Goal: Information Seeking & Learning: Check status

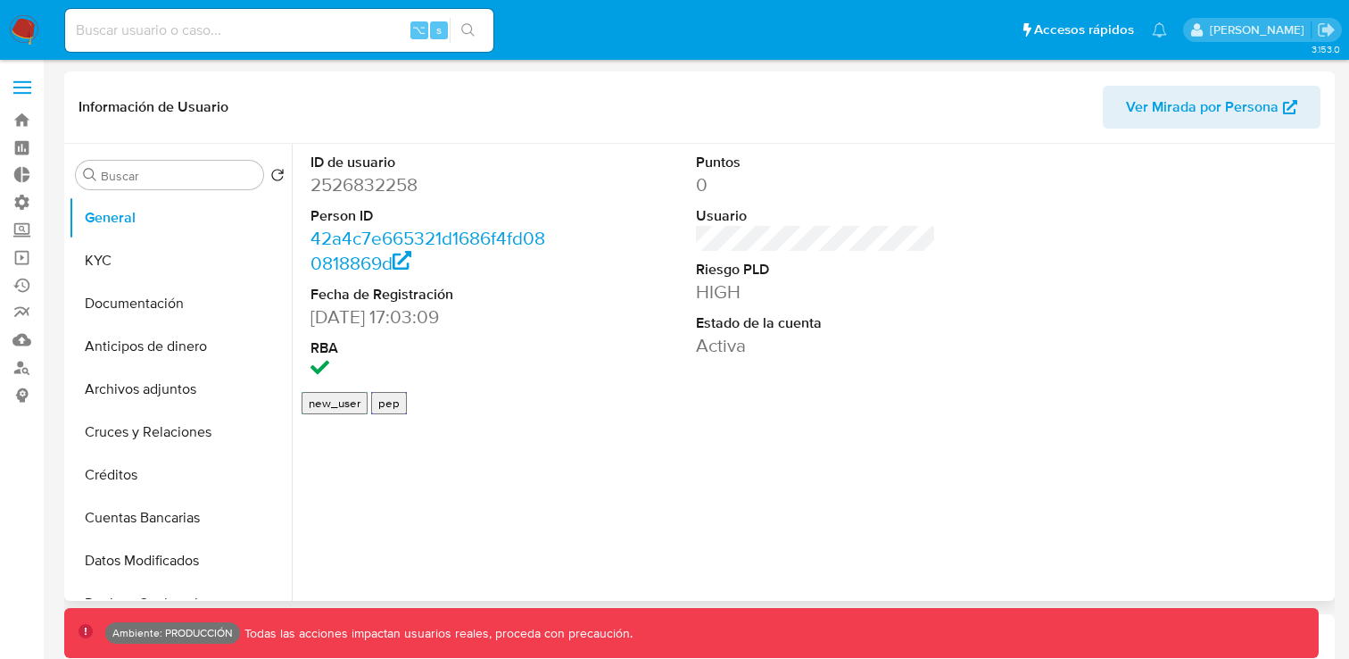
select select "10"
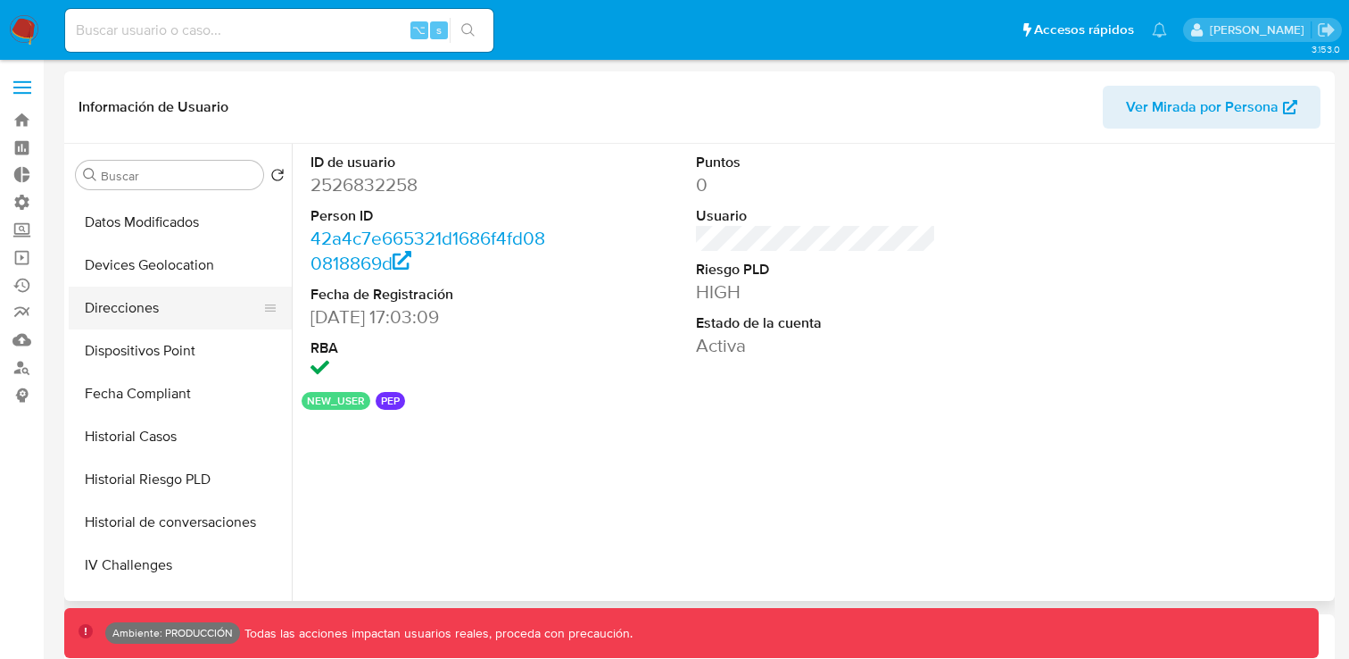
scroll to position [375, 0]
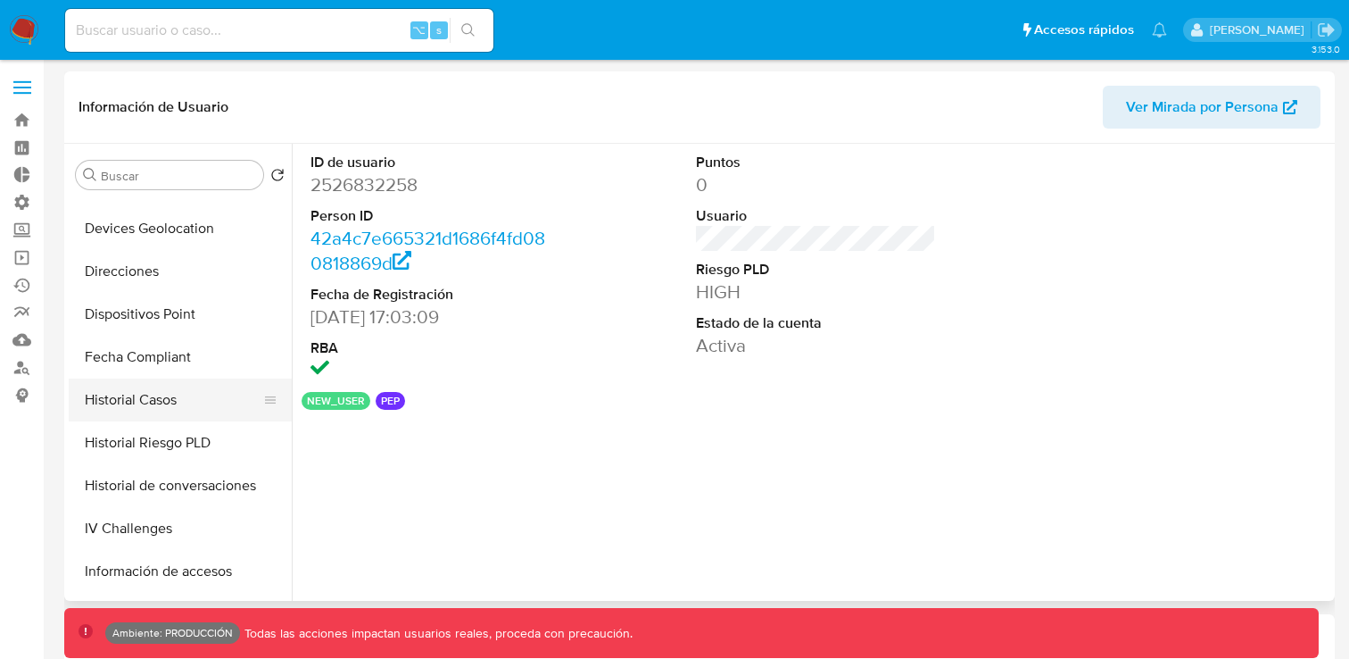
click at [177, 407] on button "Historial Casos" at bounding box center [173, 399] width 209 height 43
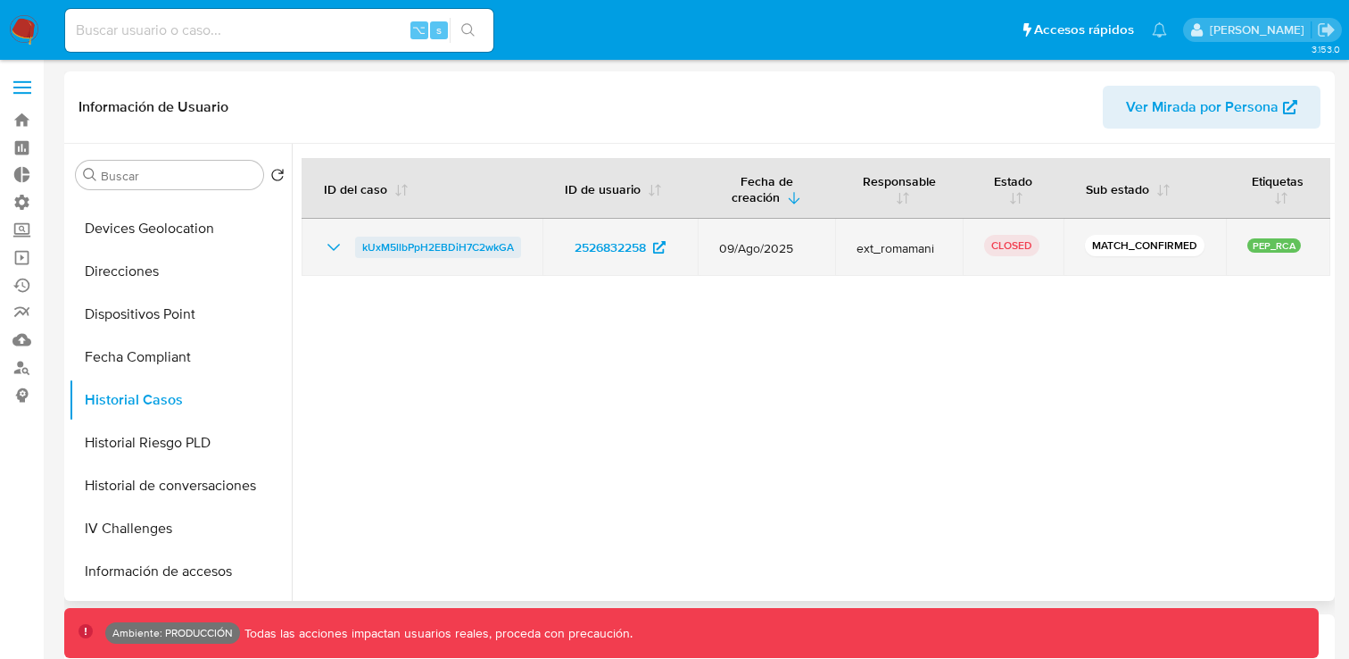
click at [483, 245] on span "kUxM5llbPpH2EBDiH7C2wkGA" at bounding box center [438, 246] width 152 height 21
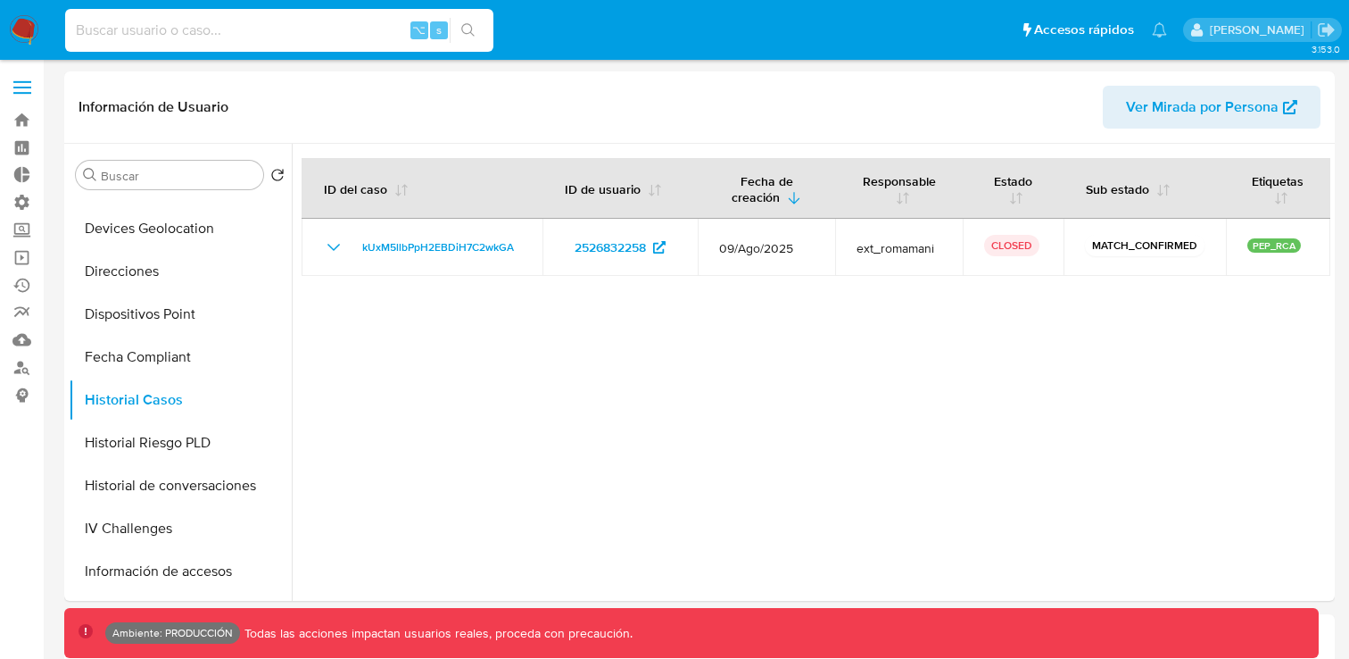
click at [348, 31] on input at bounding box center [279, 30] width 428 height 23
paste input "399252057"
type input "399252057"
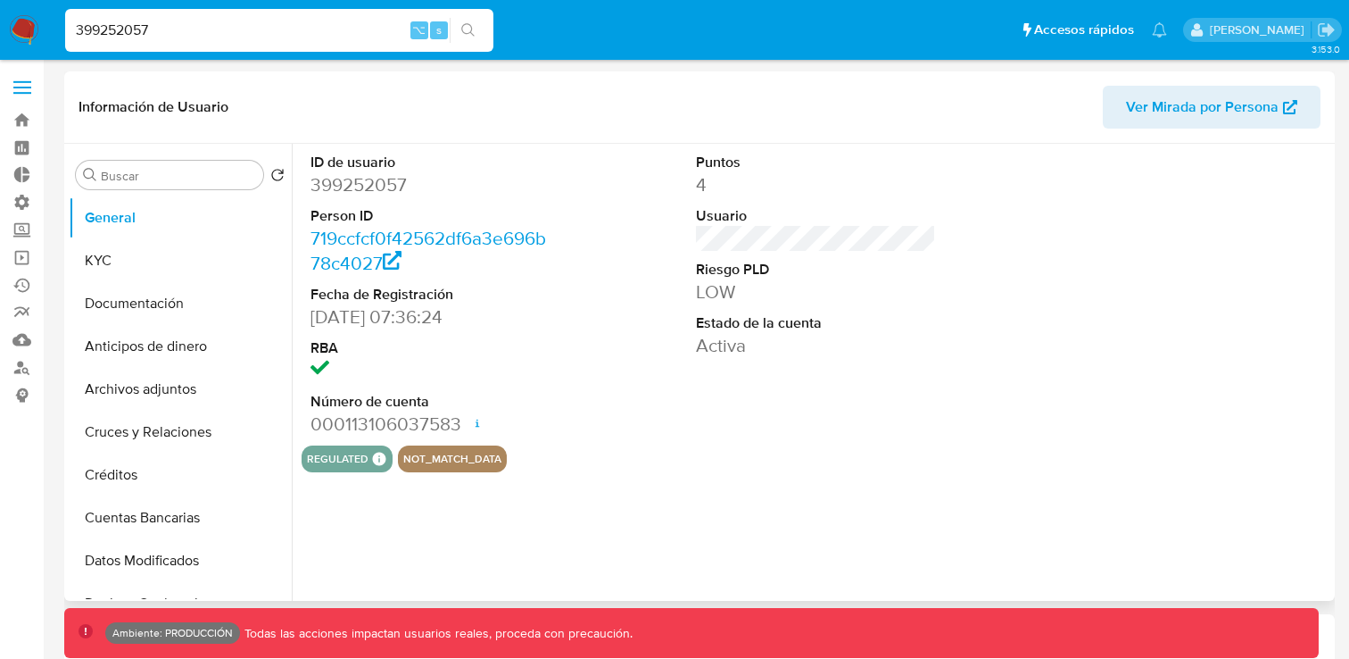
select select "10"
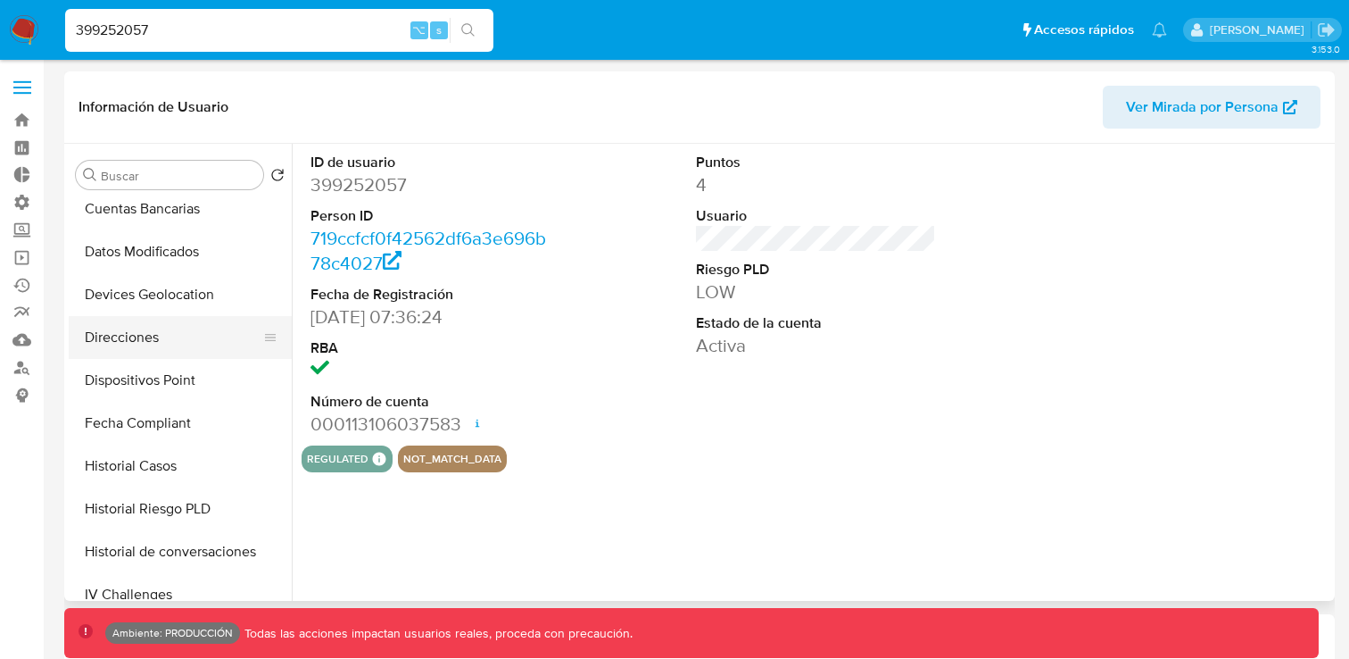
scroll to position [381, 0]
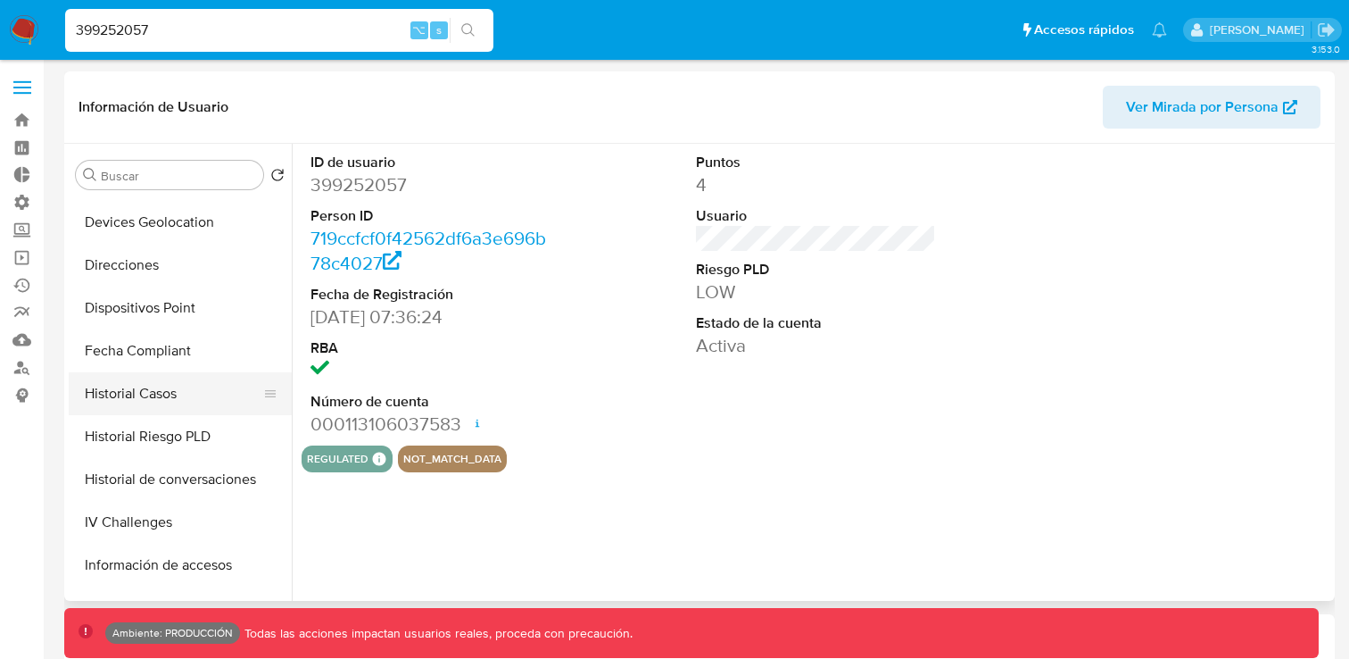
click at [151, 390] on button "Historial Casos" at bounding box center [173, 393] width 209 height 43
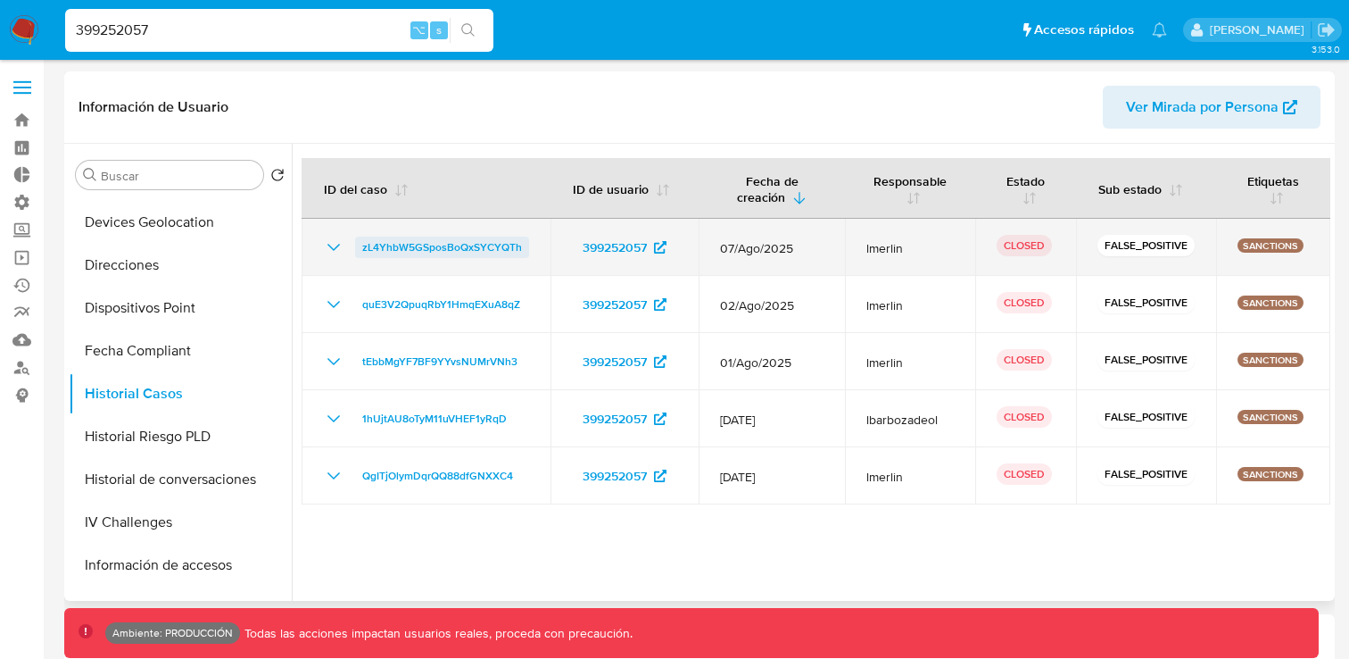
click at [479, 236] on span "zL4YhbW5GSposBoQxSYCYQTh" at bounding box center [442, 246] width 160 height 21
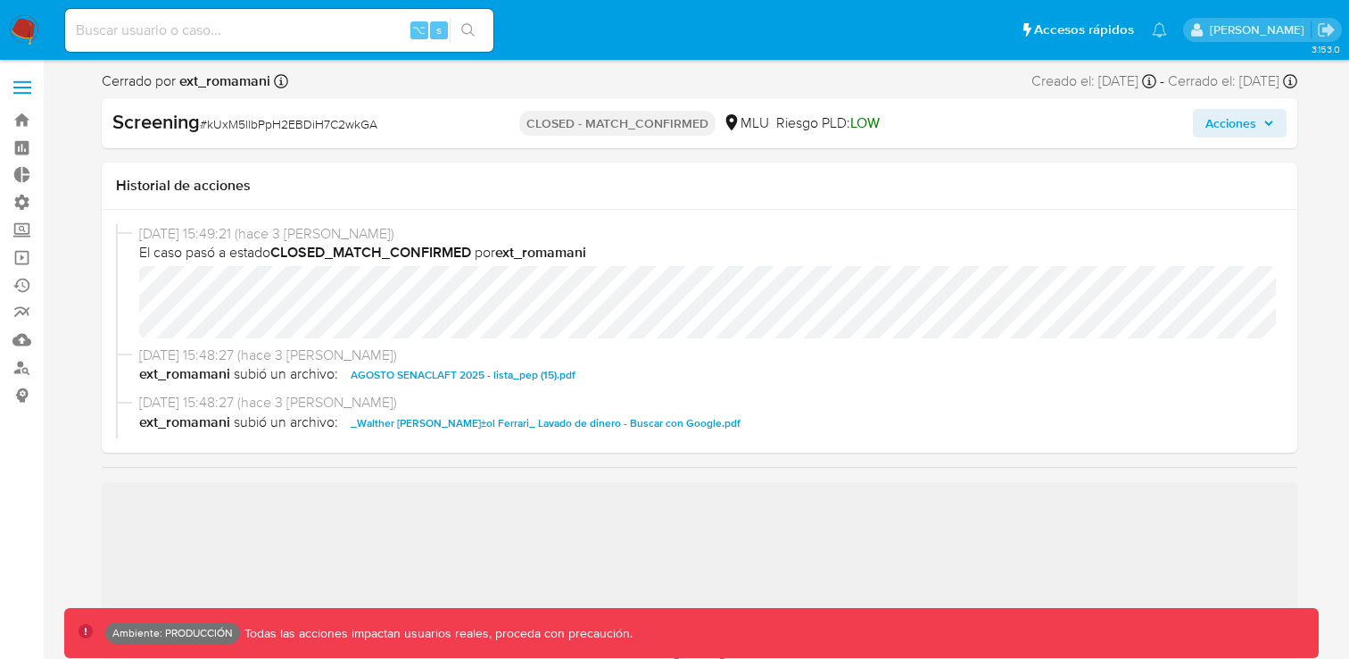
select select "10"
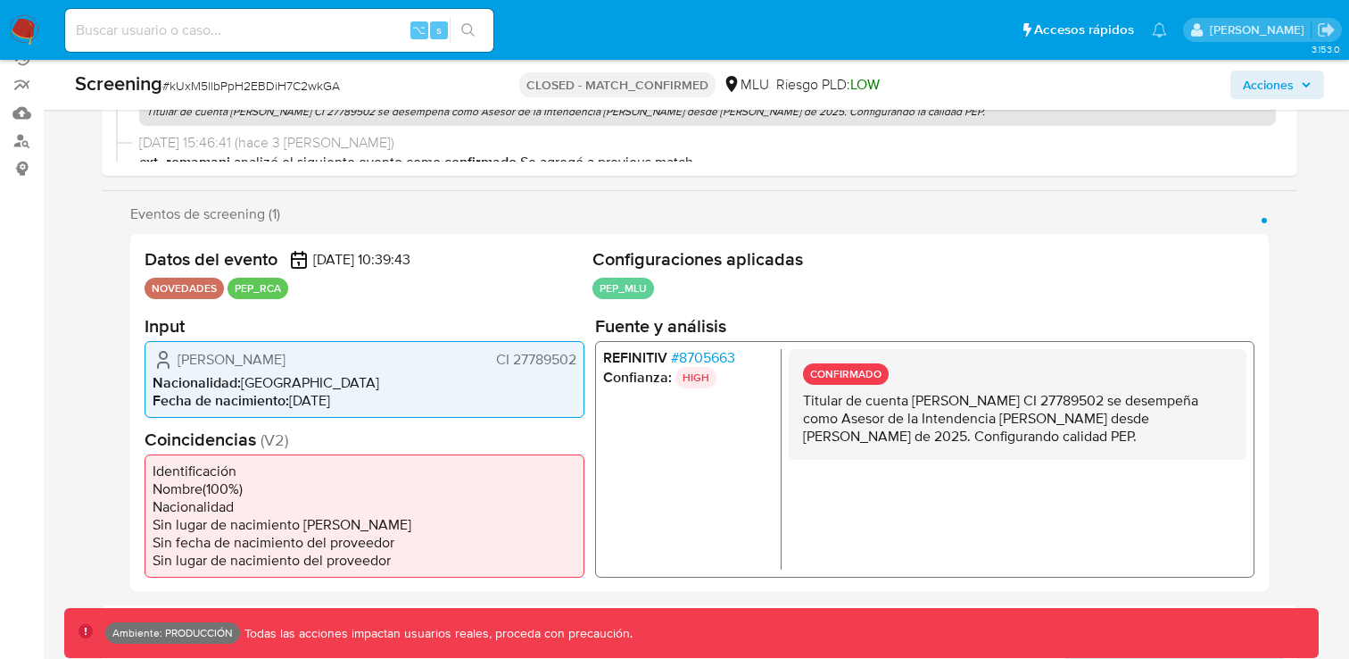
scroll to position [235, 0]
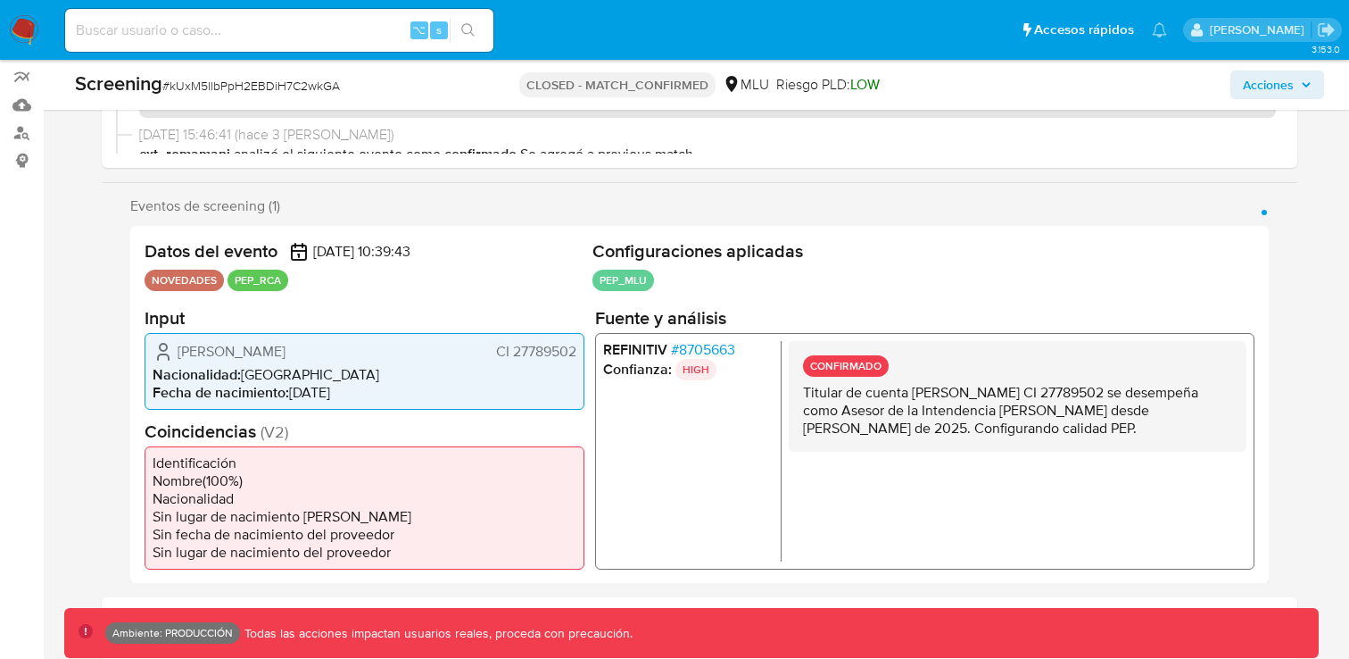
drag, startPoint x: 386, startPoint y: 356, endPoint x: 189, endPoint y: 342, distance: 197.7
click at [189, 341] on div "Walther Hugo Rusiñol Ferrari CI 27789502" at bounding box center [365, 350] width 424 height 21
click at [178, 353] on span "Walther Hugo Rusiñol Ferrari" at bounding box center [232, 351] width 108 height 18
click at [695, 350] on span "# 8705663" at bounding box center [703, 349] width 64 height 18
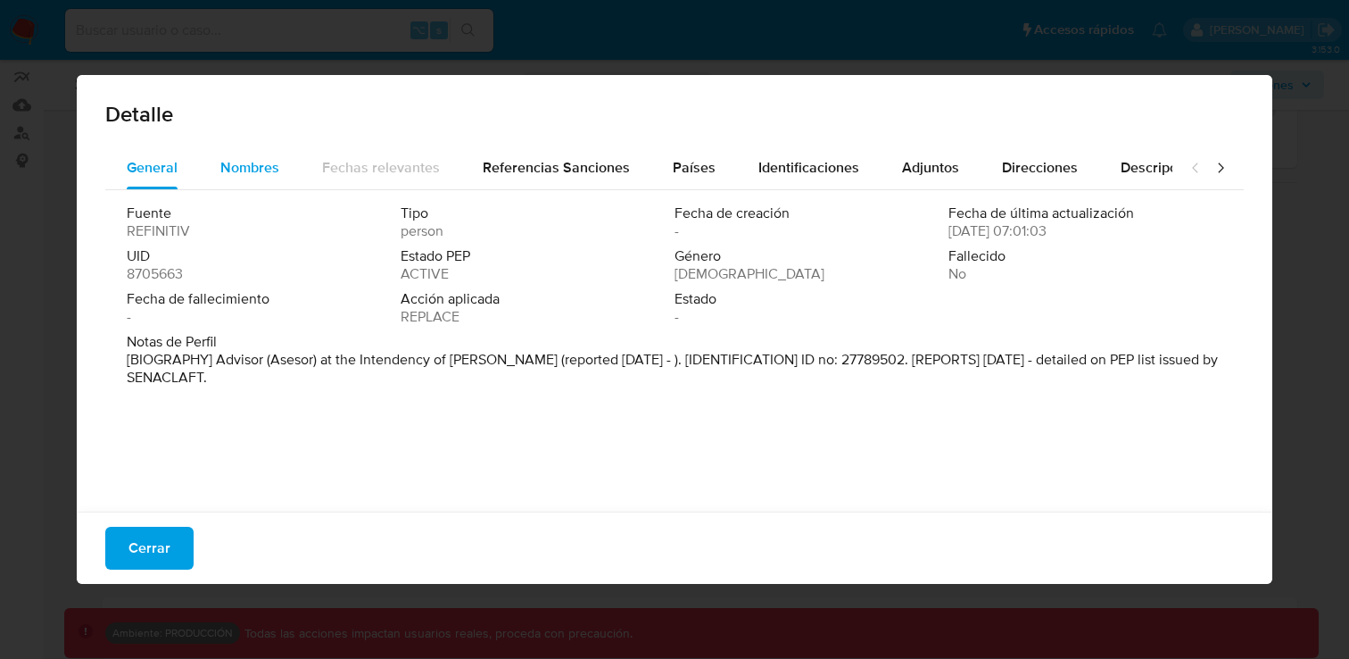
click at [280, 170] on button "Nombres" at bounding box center [250, 167] width 102 height 43
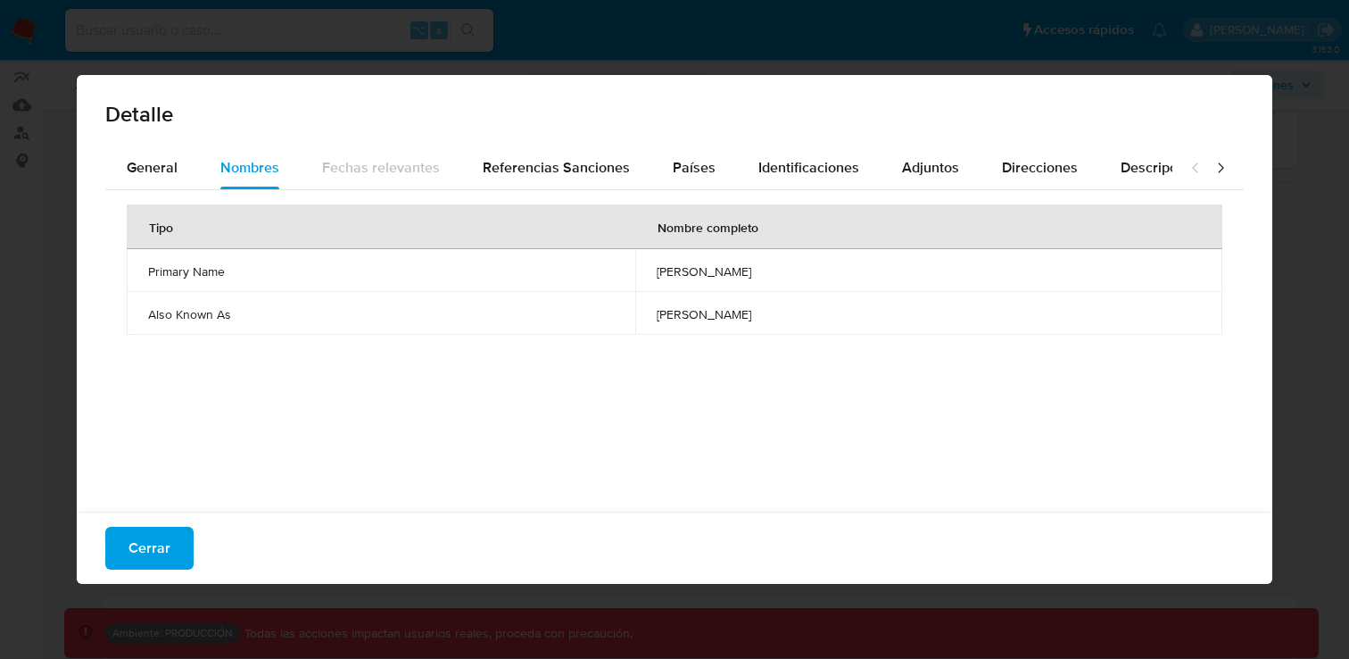
click at [692, 314] on span "walther hugo rusinol ferrari" at bounding box center [929, 314] width 544 height 16
click at [694, 268] on span "walther hugo rusinol ferrari" at bounding box center [929, 271] width 544 height 16
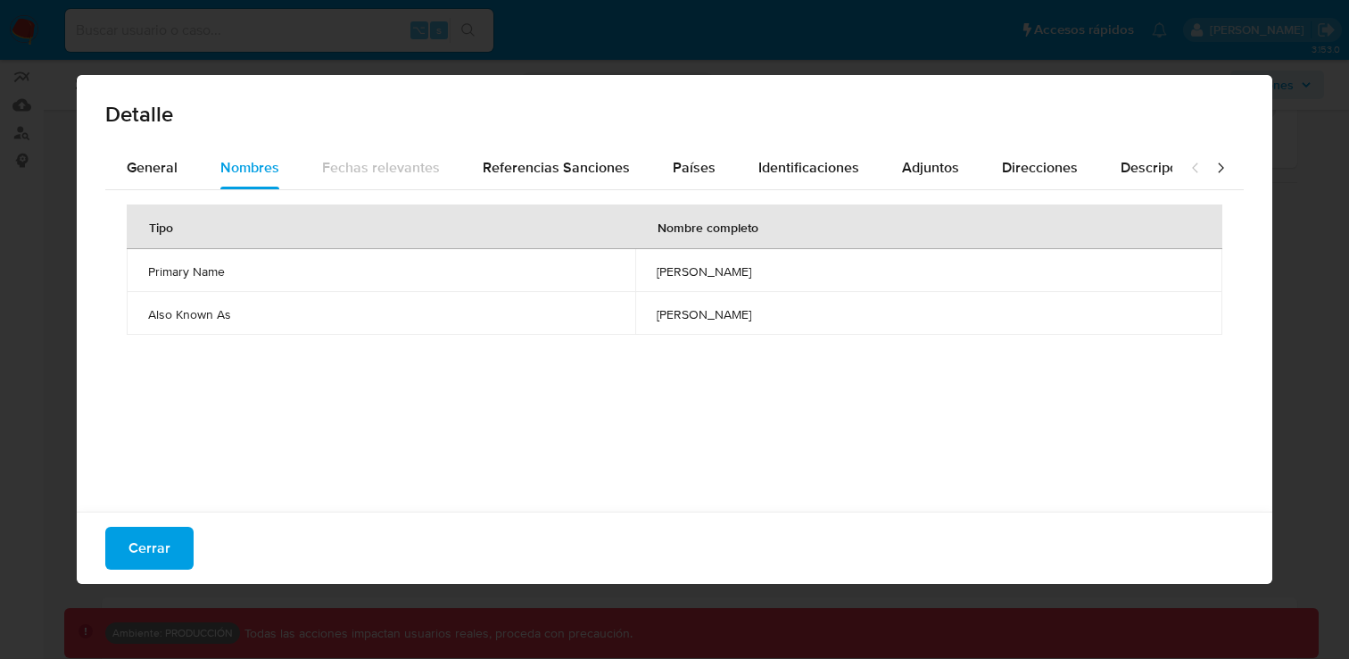
click at [694, 268] on span "walther hugo rusinol ferrari" at bounding box center [929, 271] width 544 height 16
click at [174, 551] on button "Cerrar" at bounding box center [149, 548] width 88 height 43
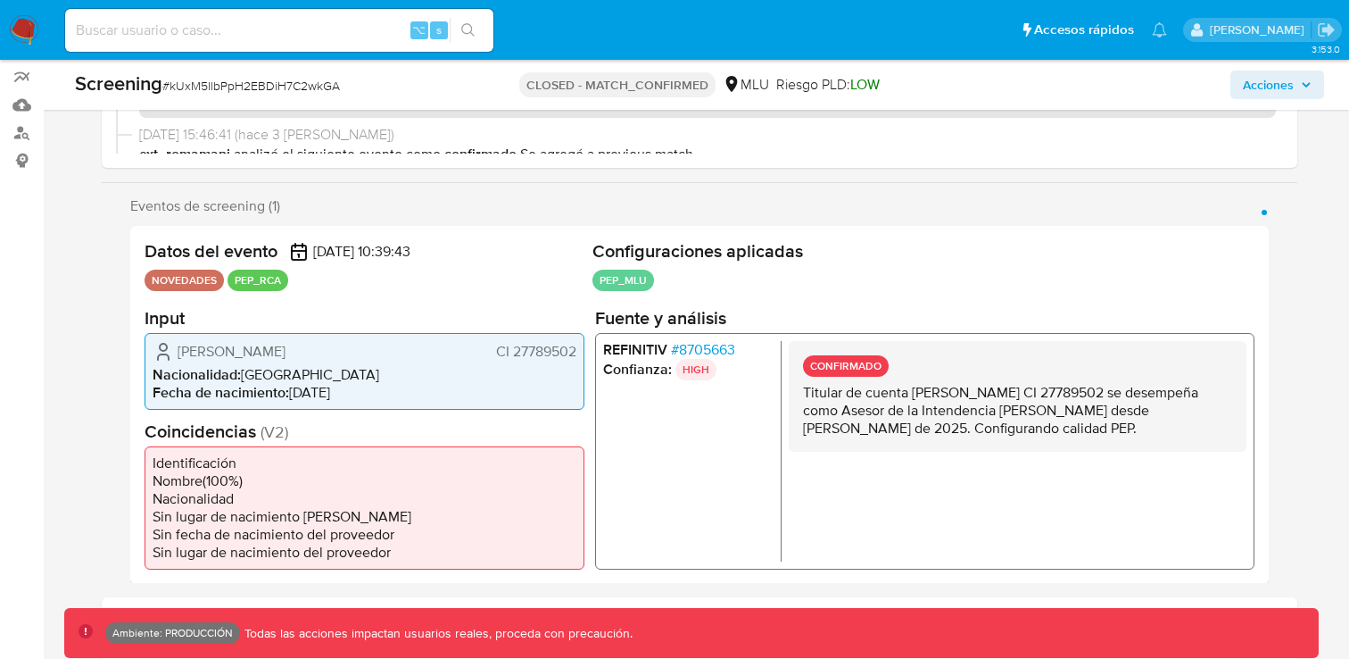
scroll to position [276, 0]
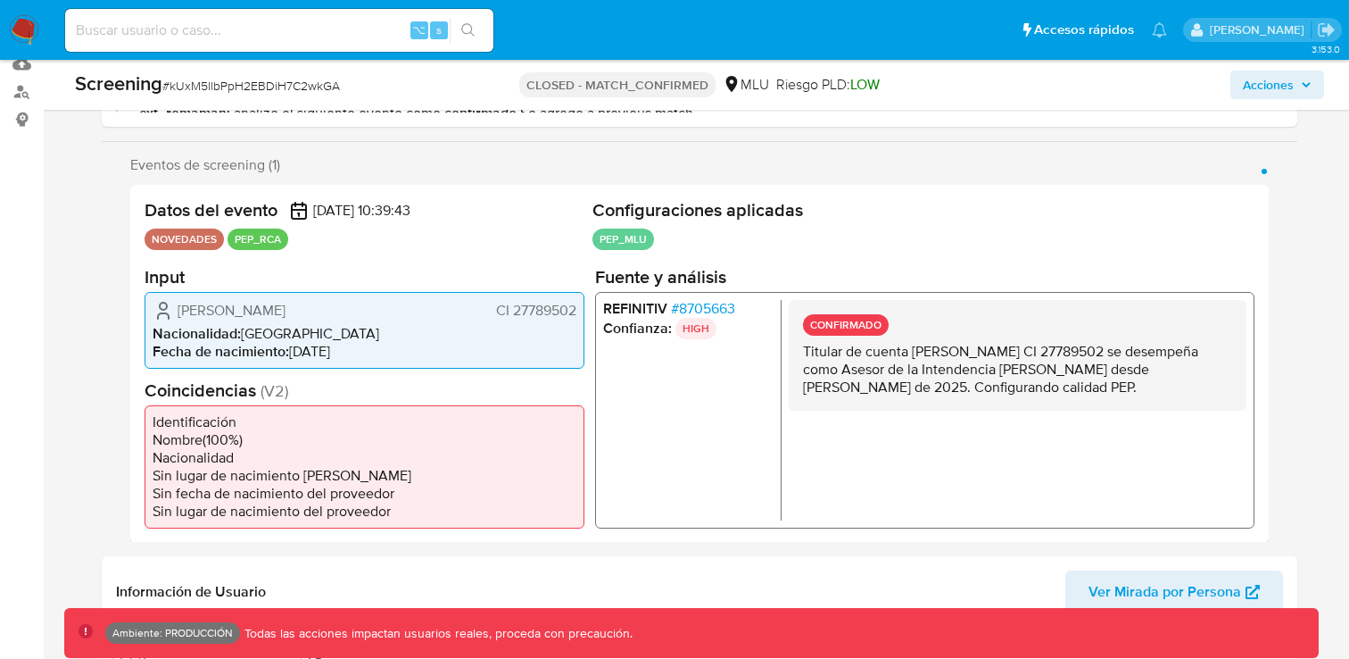
click at [278, 37] on input at bounding box center [279, 30] width 428 height 23
paste input "234600902"
type input "234600902"
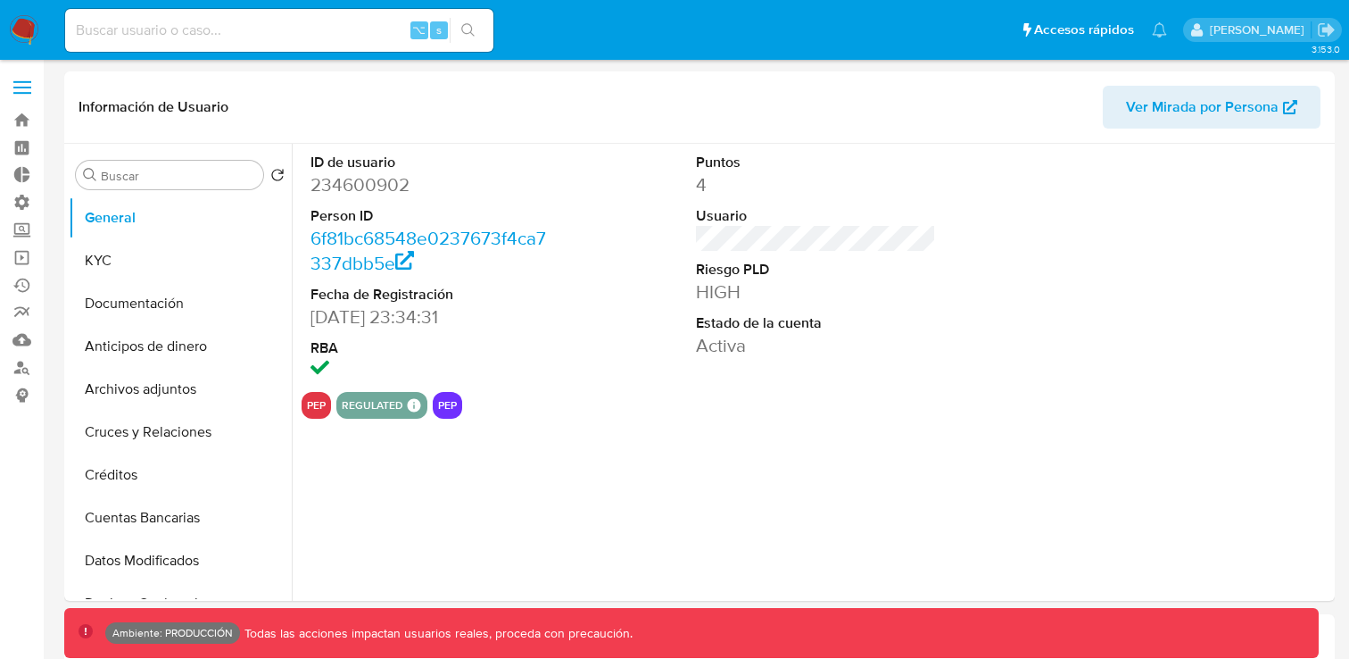
select select "10"
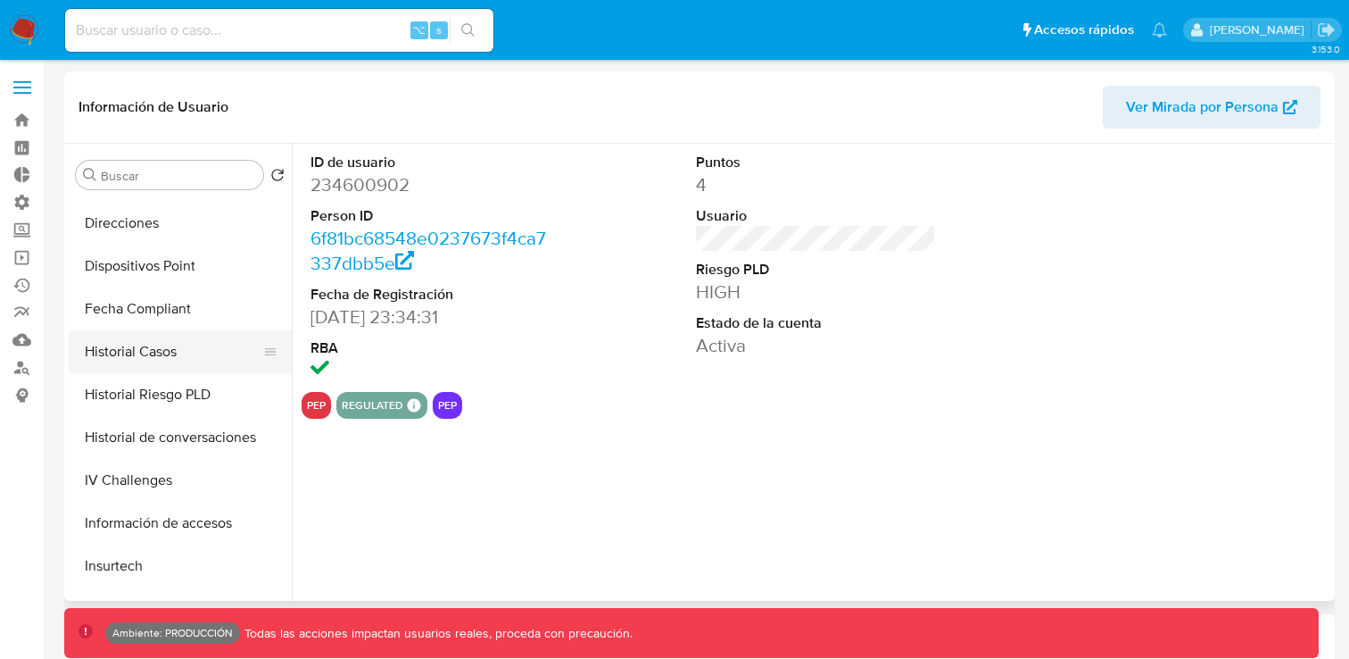
scroll to position [459, 0]
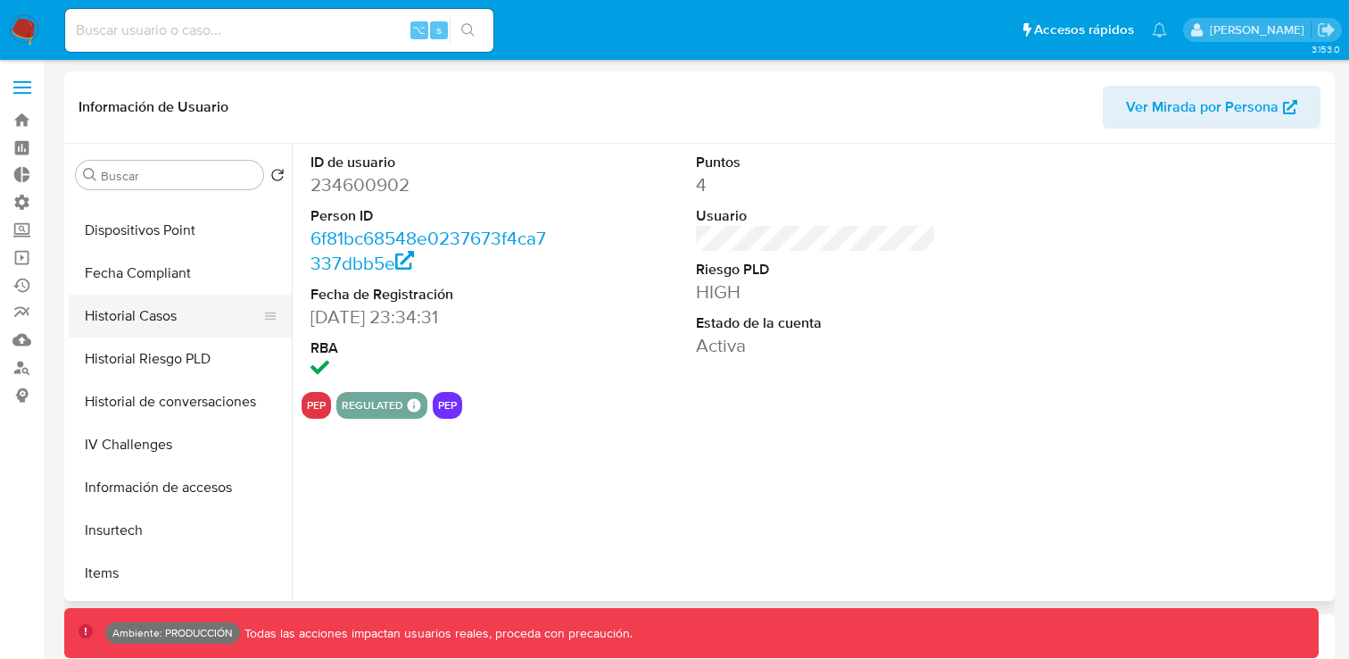
click at [178, 325] on button "Historial Casos" at bounding box center [173, 316] width 209 height 43
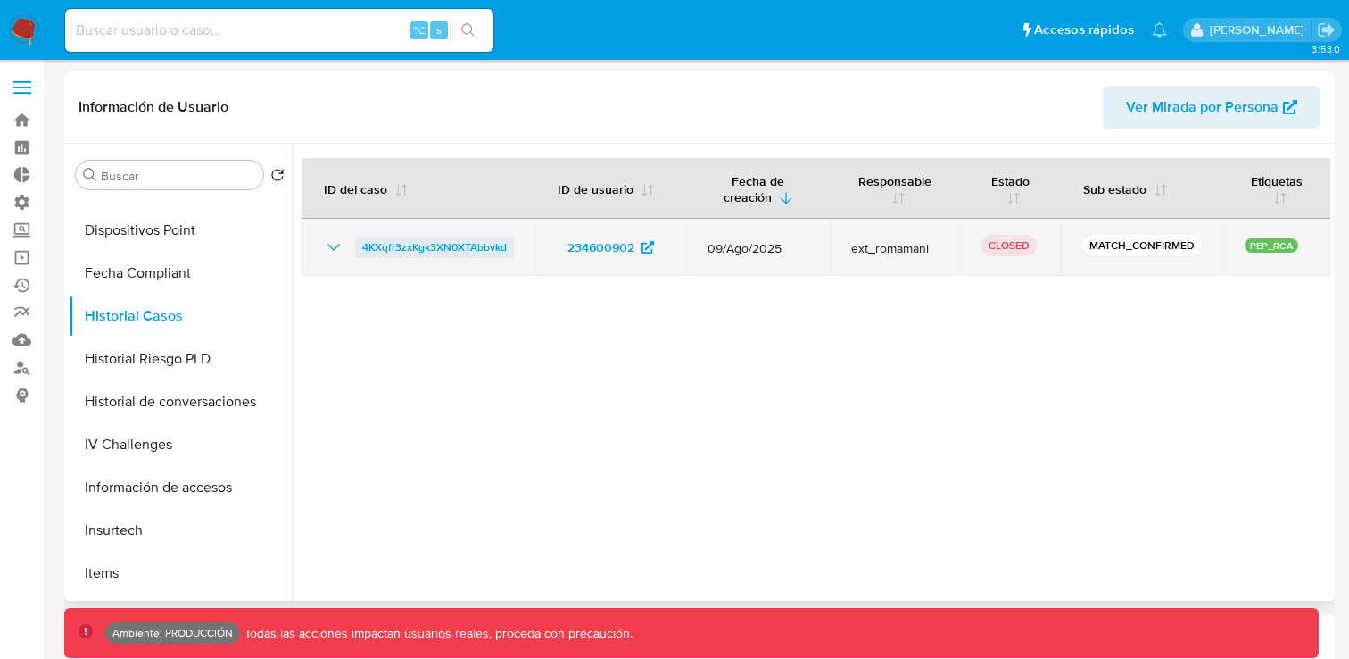
click at [478, 247] on span "4KXqfr3zxKgk3XN0XTAbbvkd" at bounding box center [434, 246] width 145 height 21
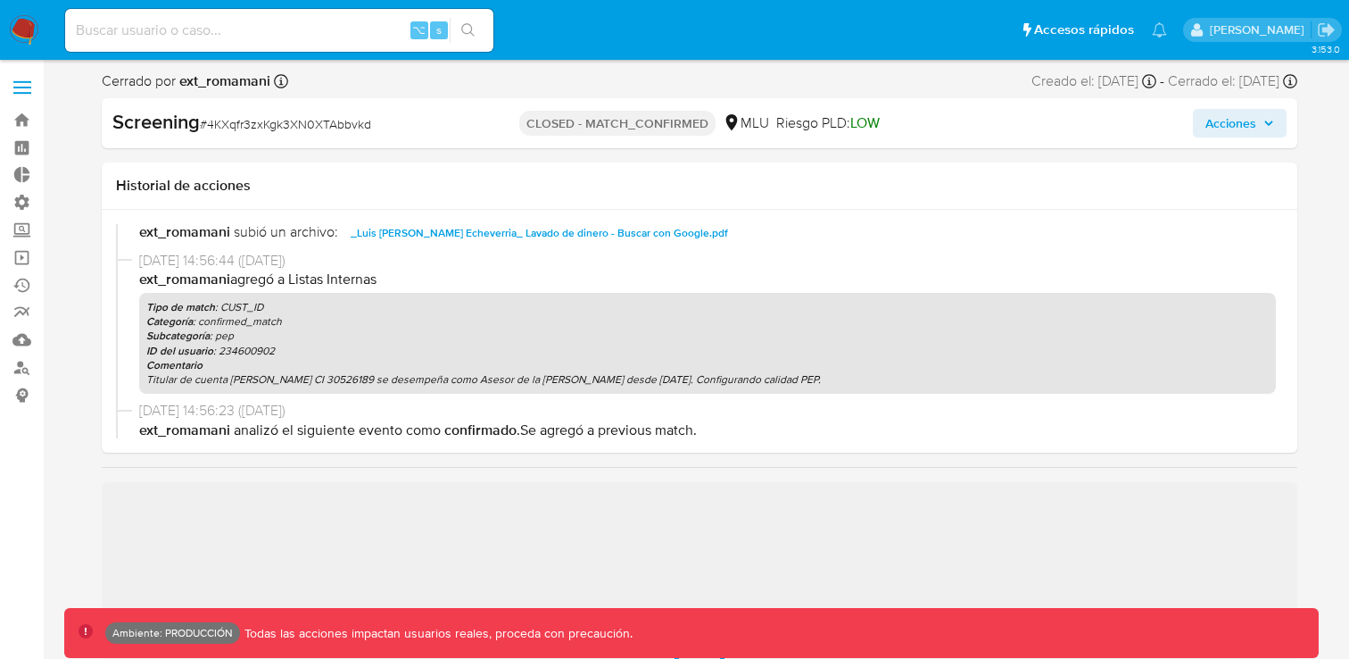
scroll to position [211, 0]
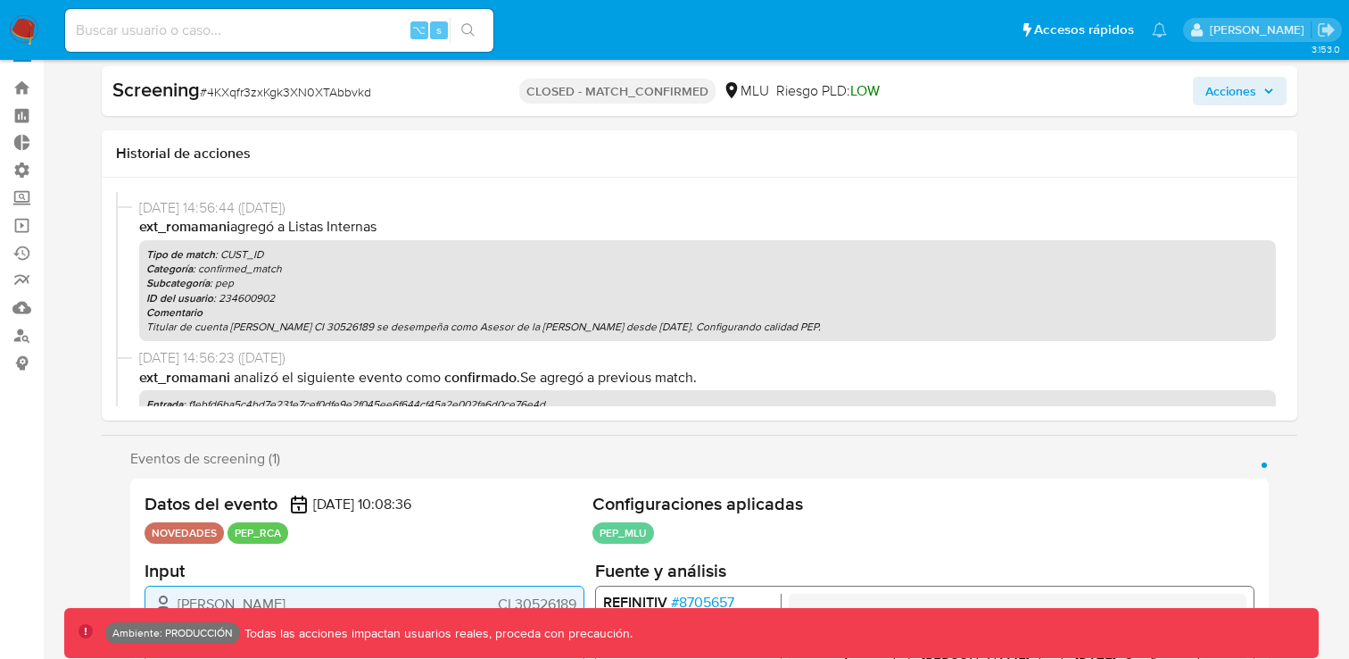
select select "10"
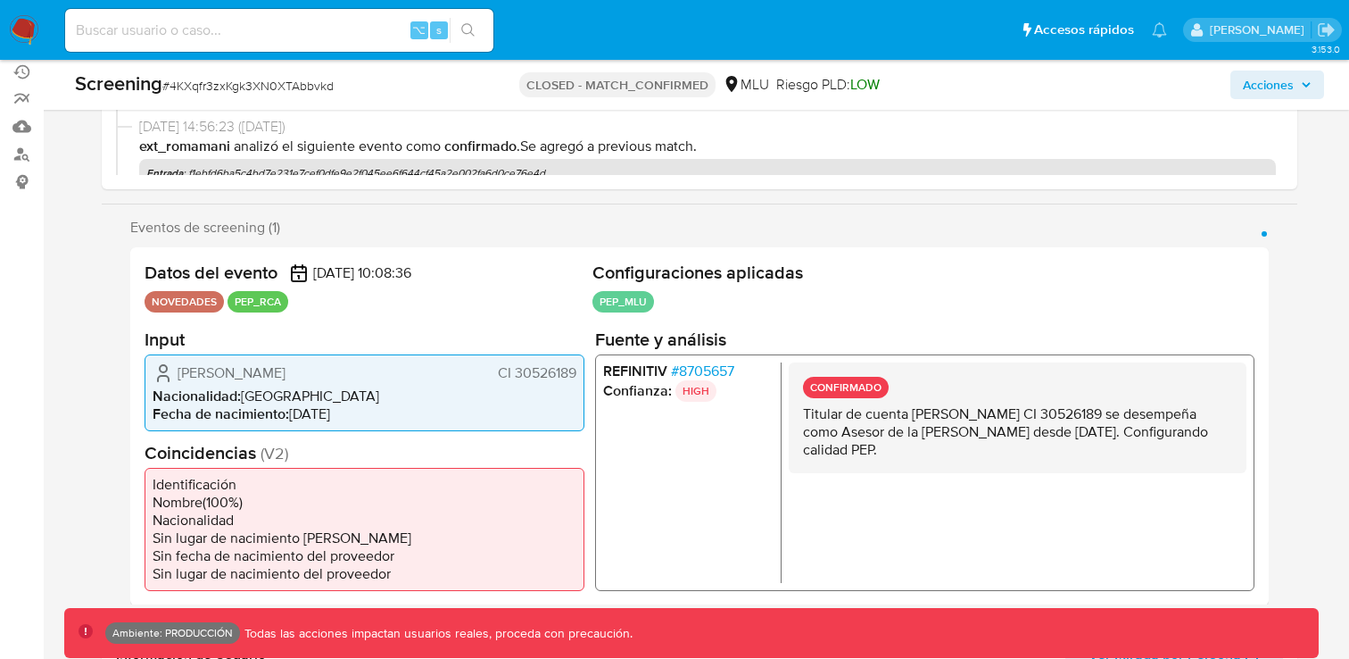
scroll to position [241, 0]
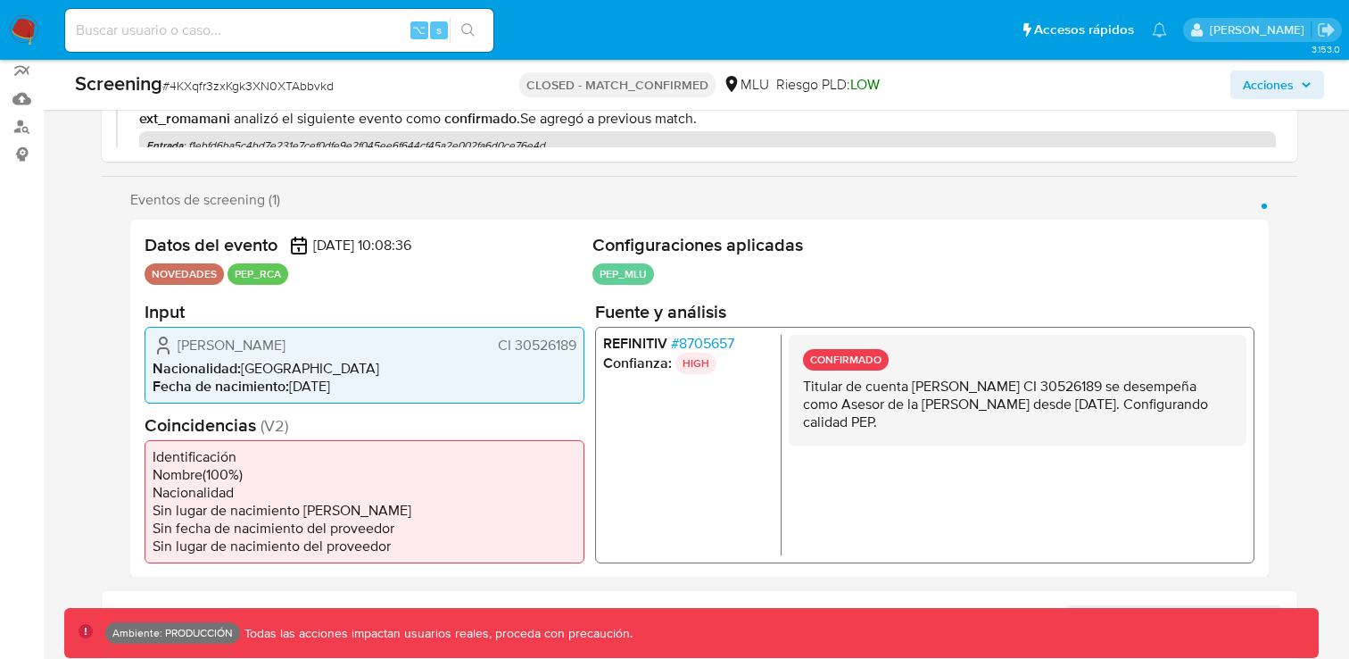
drag, startPoint x: 417, startPoint y: 352, endPoint x: 178, endPoint y: 344, distance: 238.4
click at [178, 344] on div "Luis Eugenio Bidondo Echeverria CI 30526189" at bounding box center [365, 344] width 424 height 21
click at [369, 28] on input at bounding box center [279, 30] width 428 height 23
paste input "1132429077"
type input "1132429077"
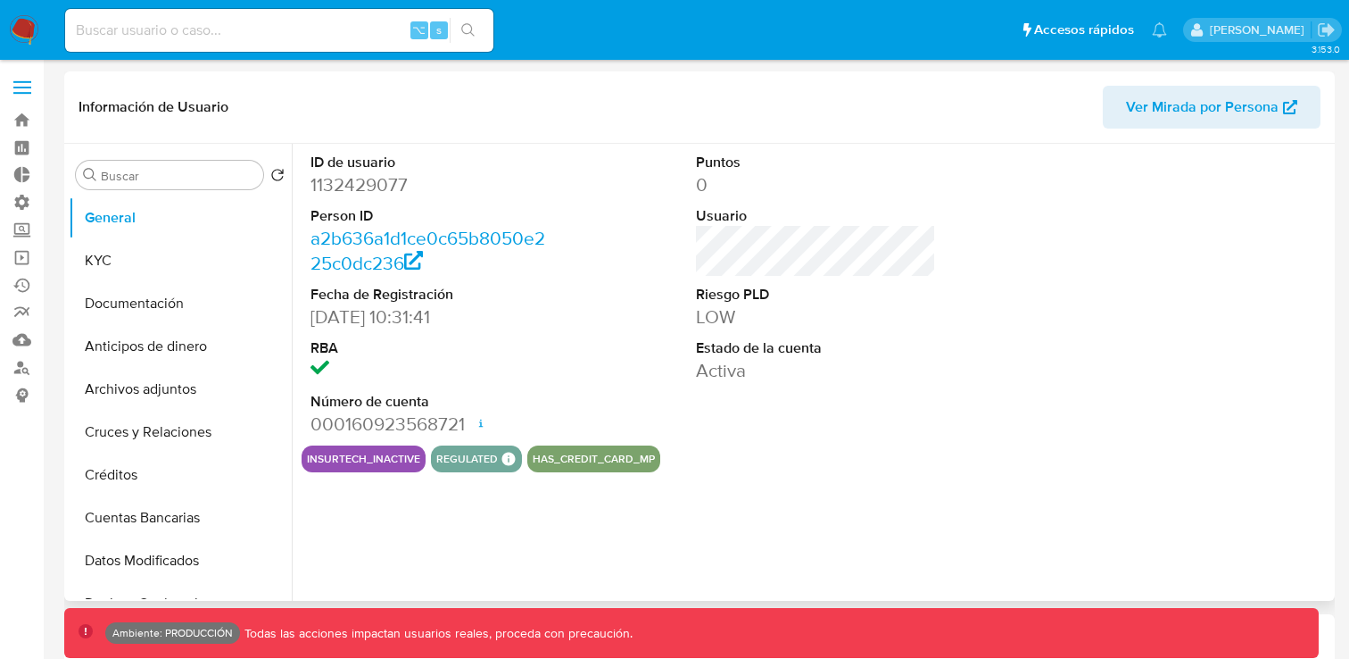
select select "10"
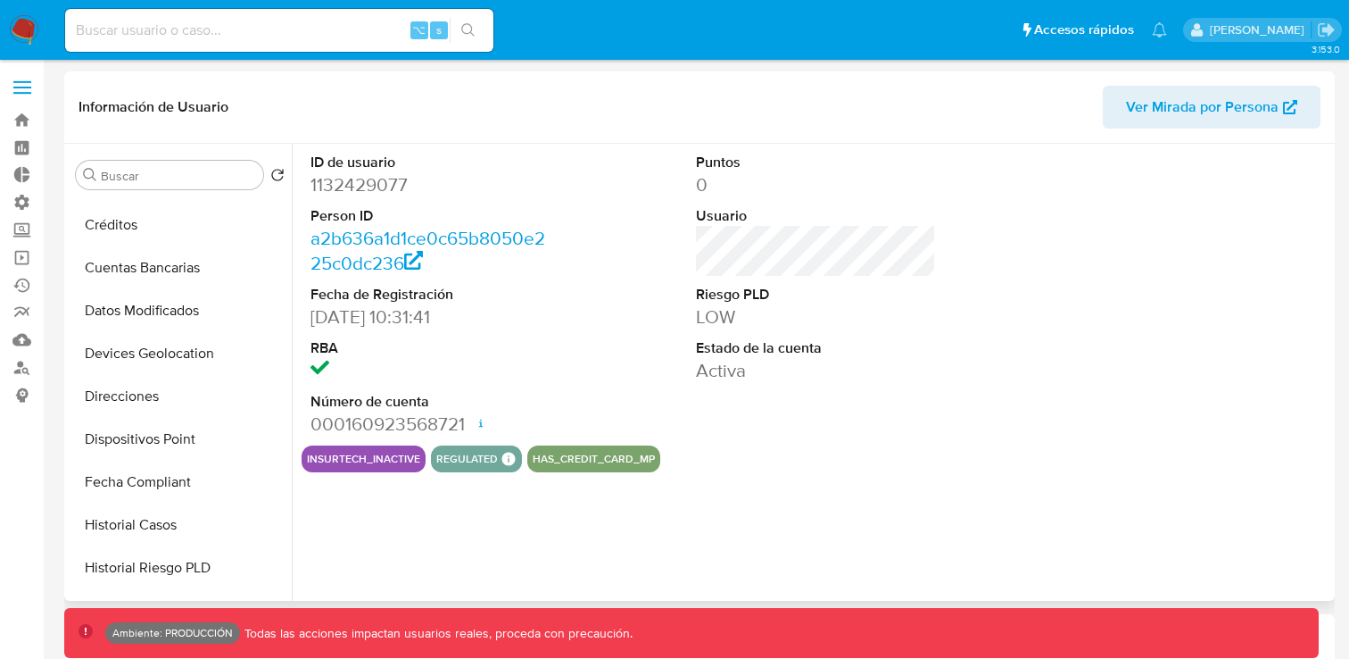
scroll to position [255, 0]
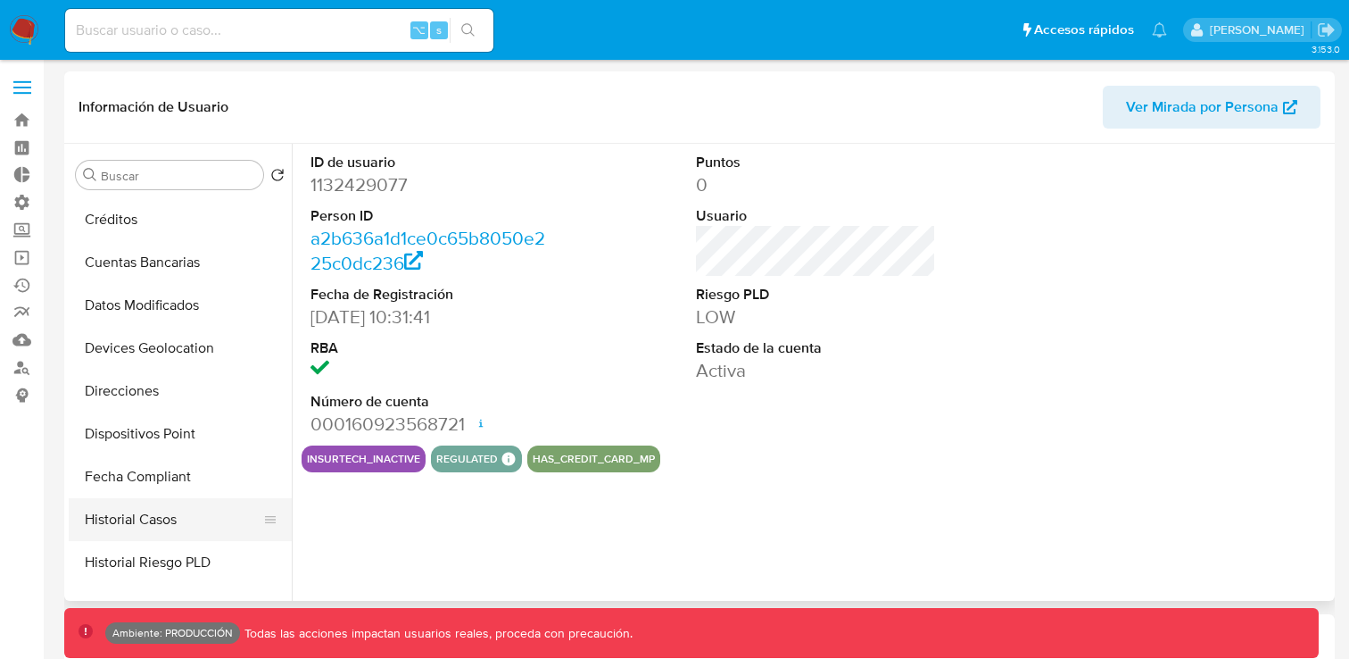
click at [148, 514] on button "Historial Casos" at bounding box center [173, 519] width 209 height 43
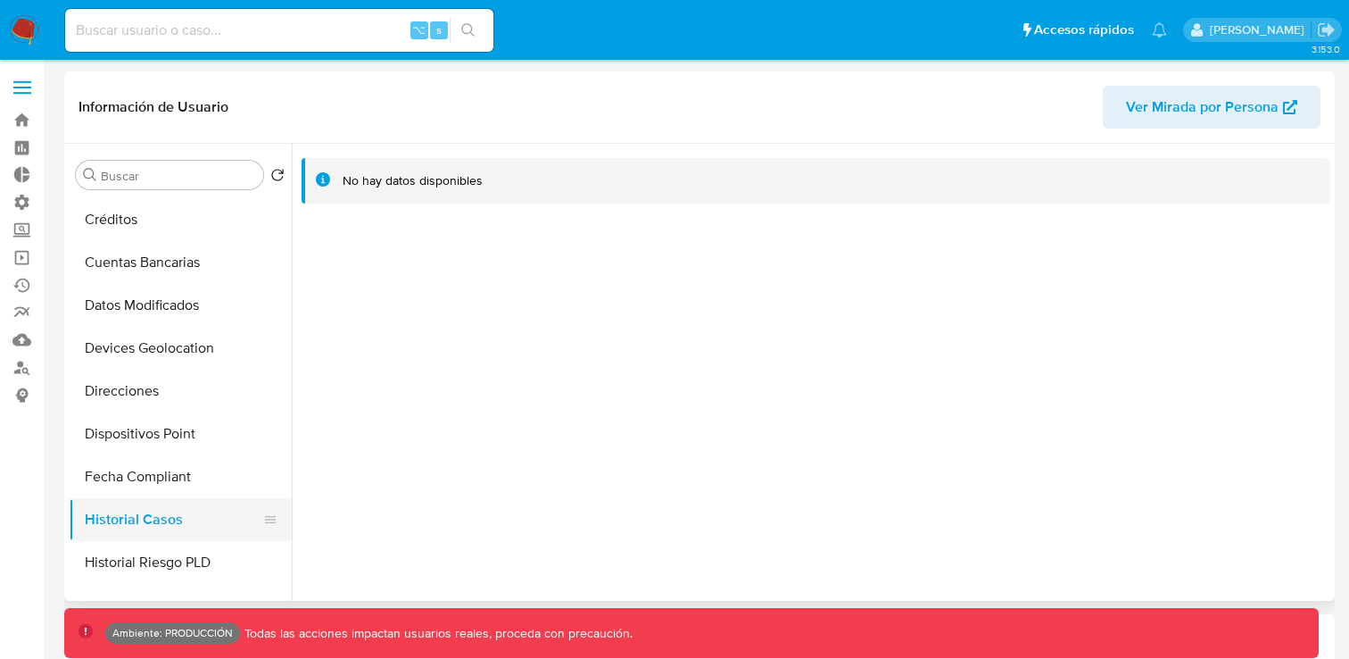
click at [176, 517] on button "Historial Casos" at bounding box center [173, 519] width 209 height 43
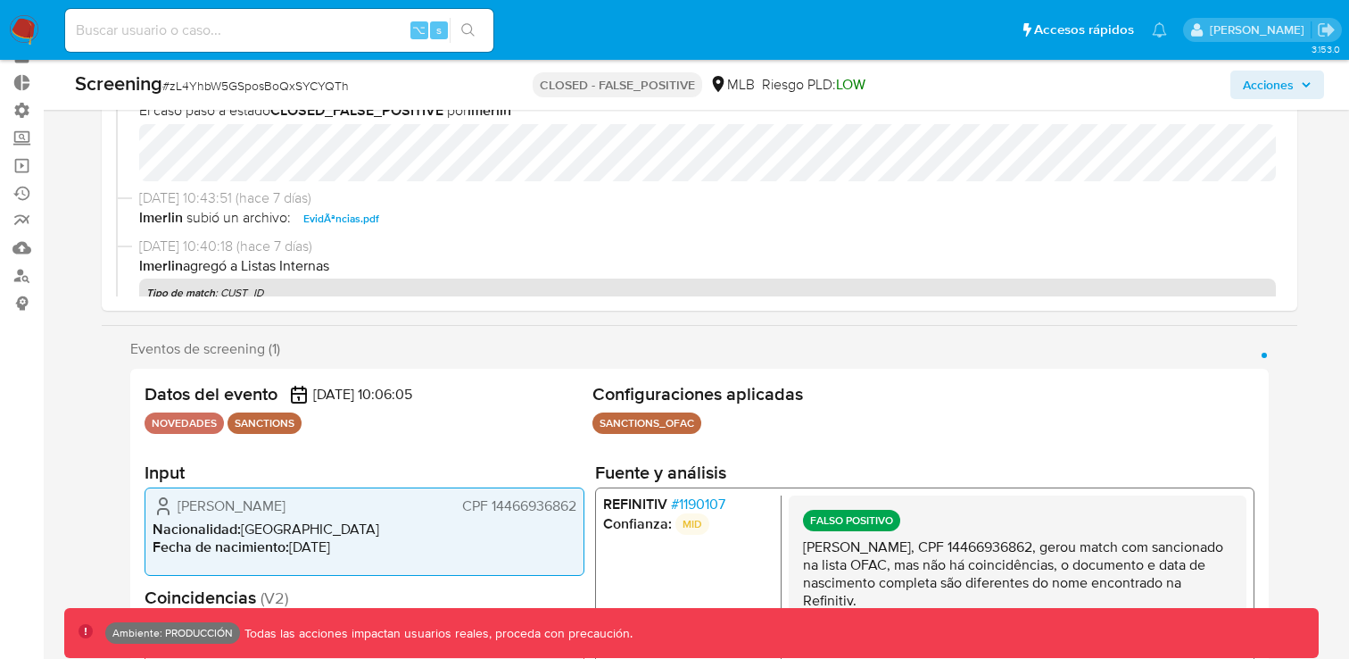
select select "10"
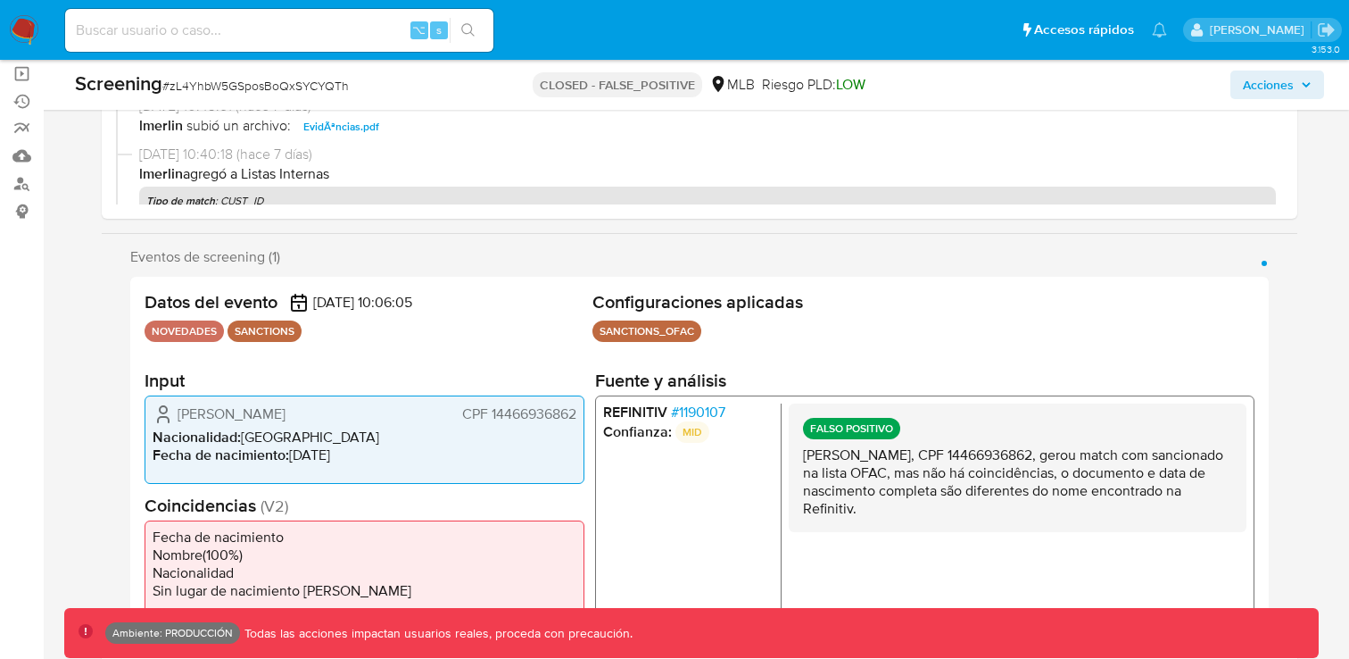
scroll to position [188, 0]
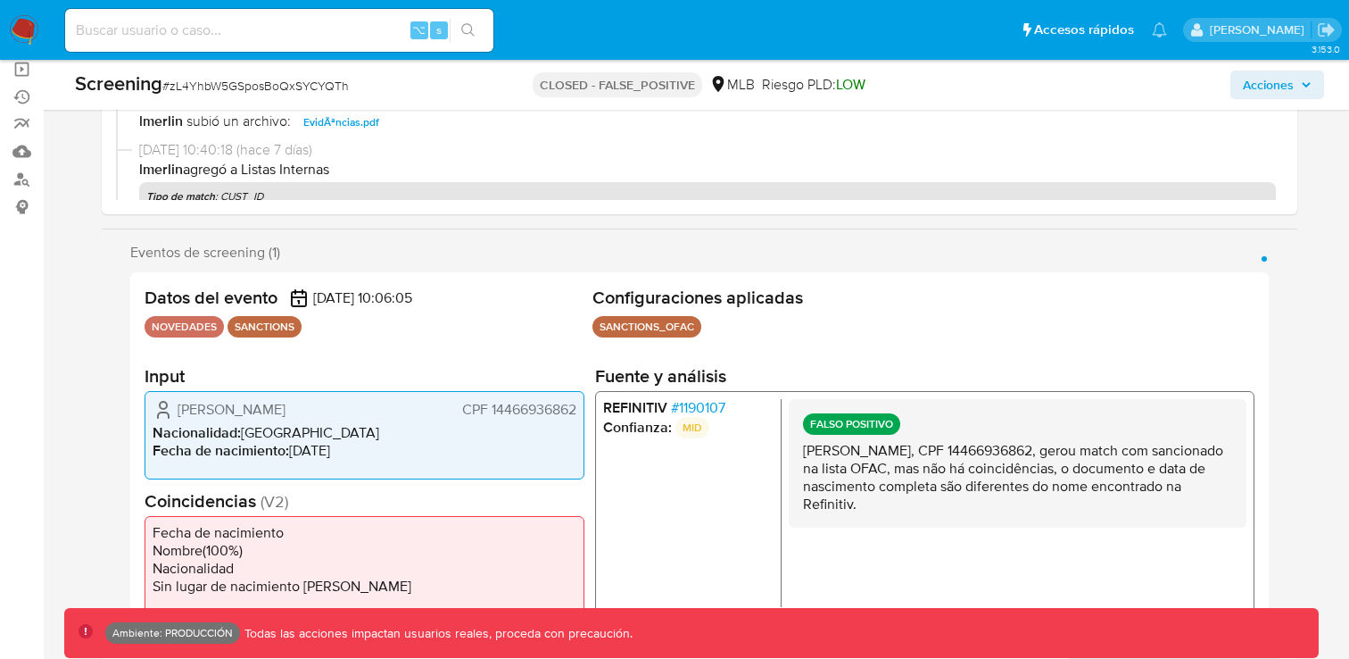
click at [705, 407] on span "# 1190107" at bounding box center [698, 407] width 54 height 18
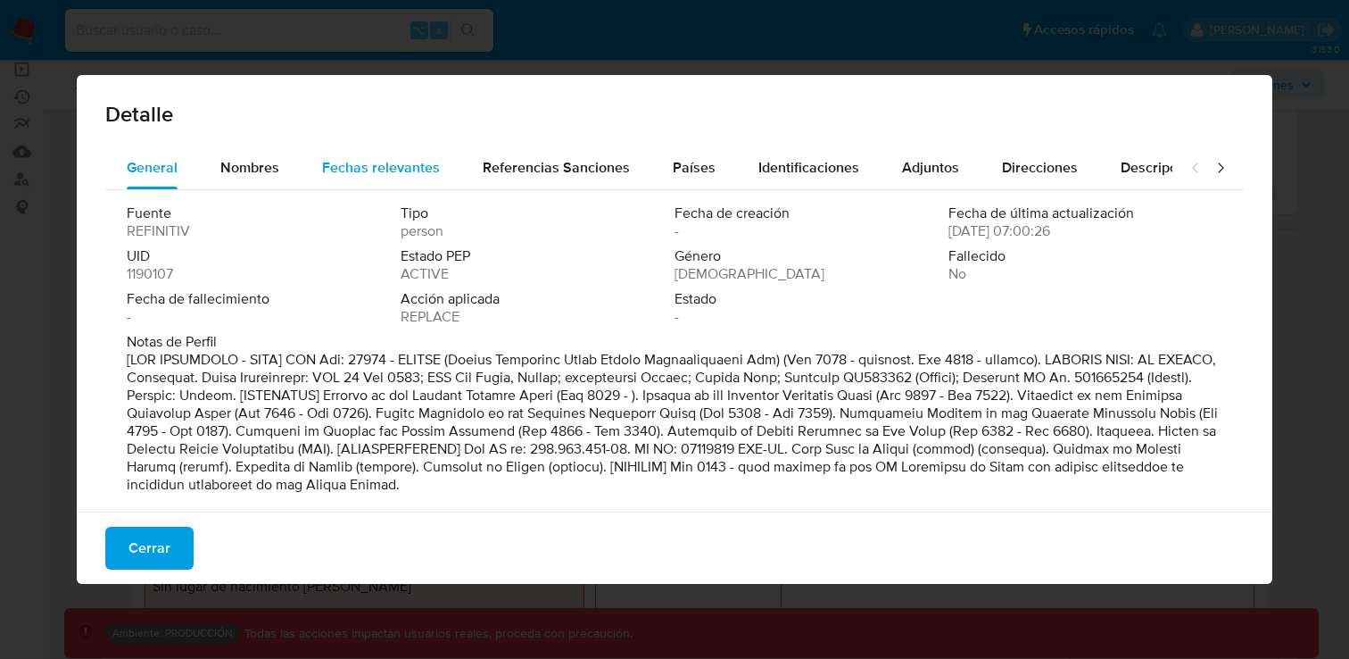
click at [414, 160] on span "Fechas relevantes" at bounding box center [381, 167] width 118 height 21
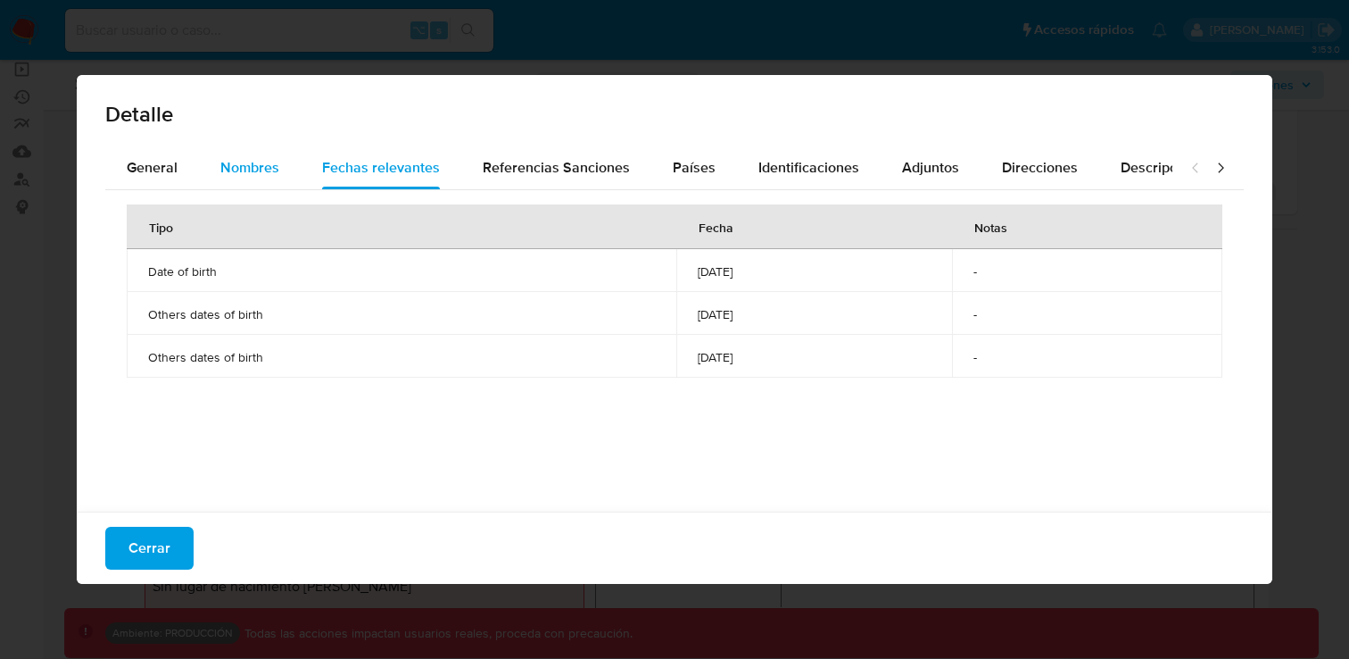
click at [279, 175] on button "Nombres" at bounding box center [250, 167] width 102 height 43
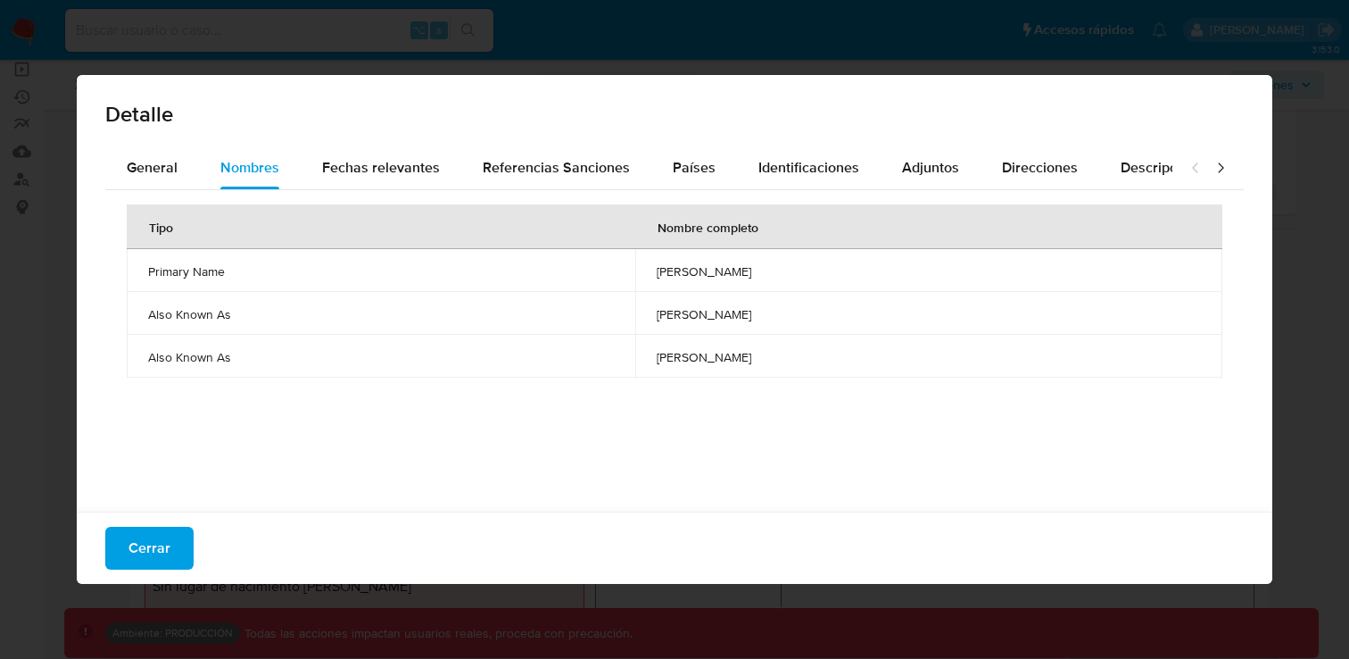
click at [657, 353] on span "alexandre de moraes" at bounding box center [929, 357] width 544 height 16
click at [671, 319] on span "alexandre de moraes" at bounding box center [929, 314] width 544 height 16
click at [684, 272] on span "alexandre de moraes" at bounding box center [929, 271] width 544 height 16
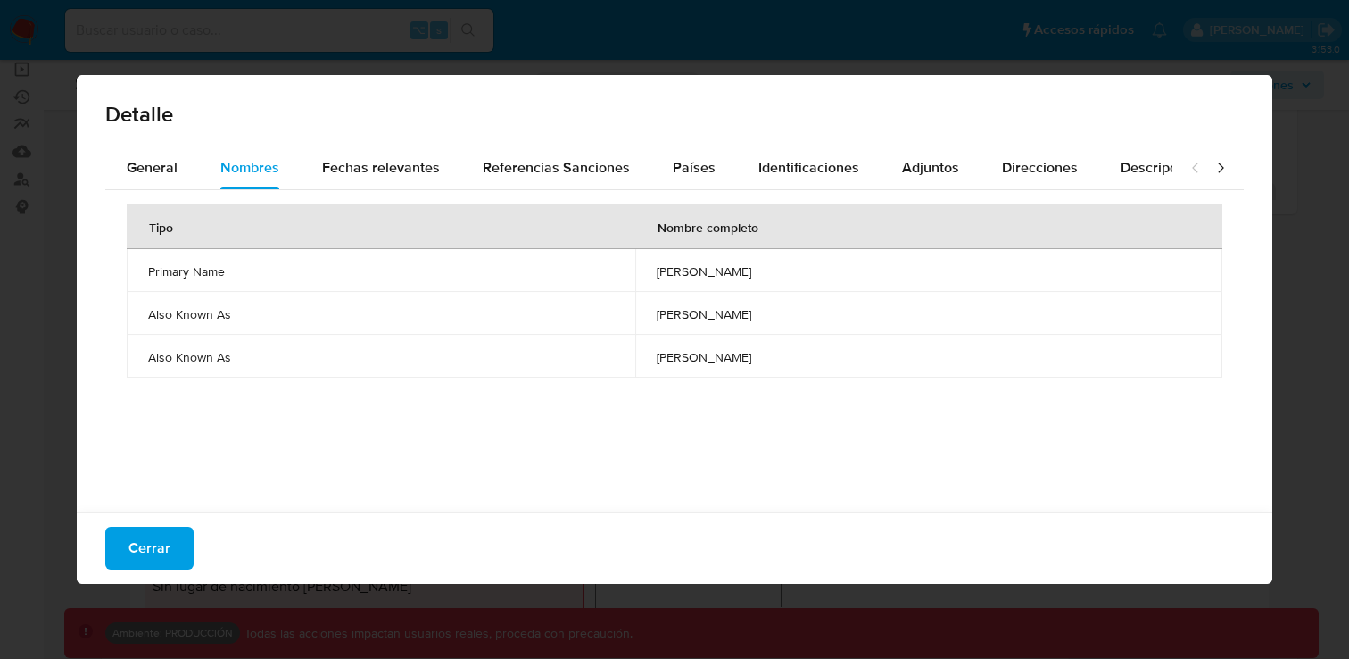
click at [684, 272] on span "alexandre de moraes" at bounding box center [929, 271] width 544 height 16
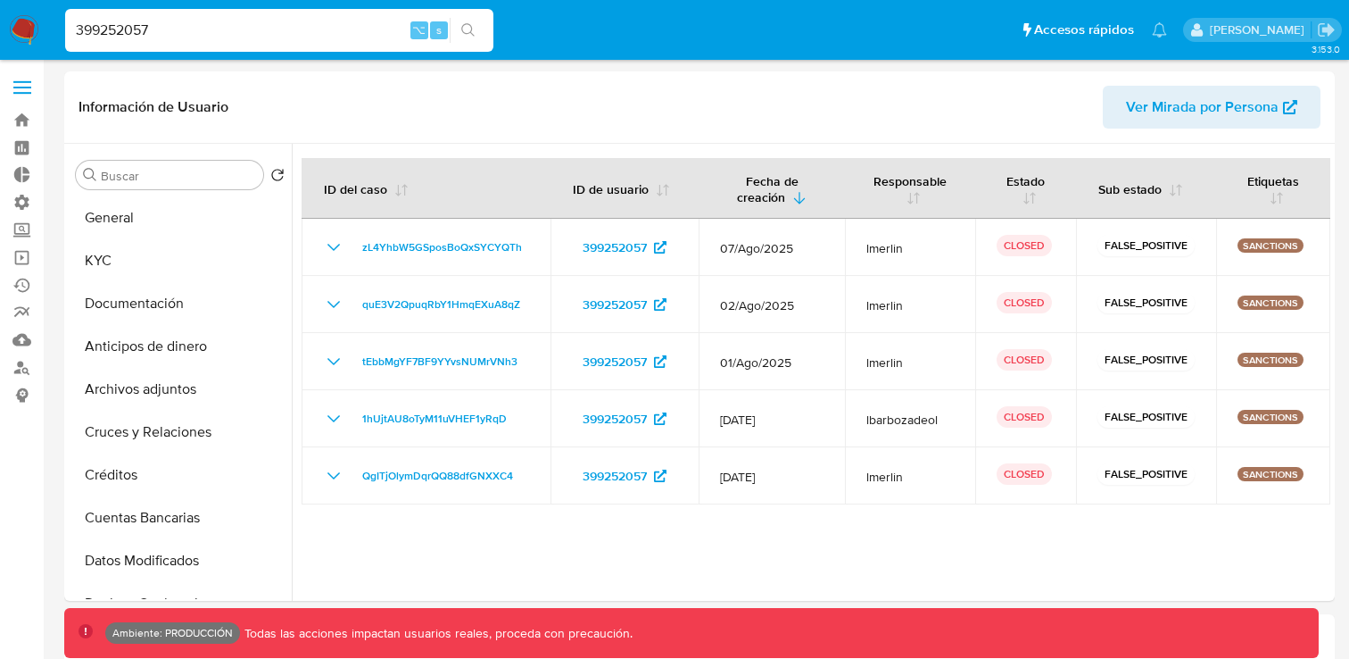
select select "10"
